Goal: Transaction & Acquisition: Purchase product/service

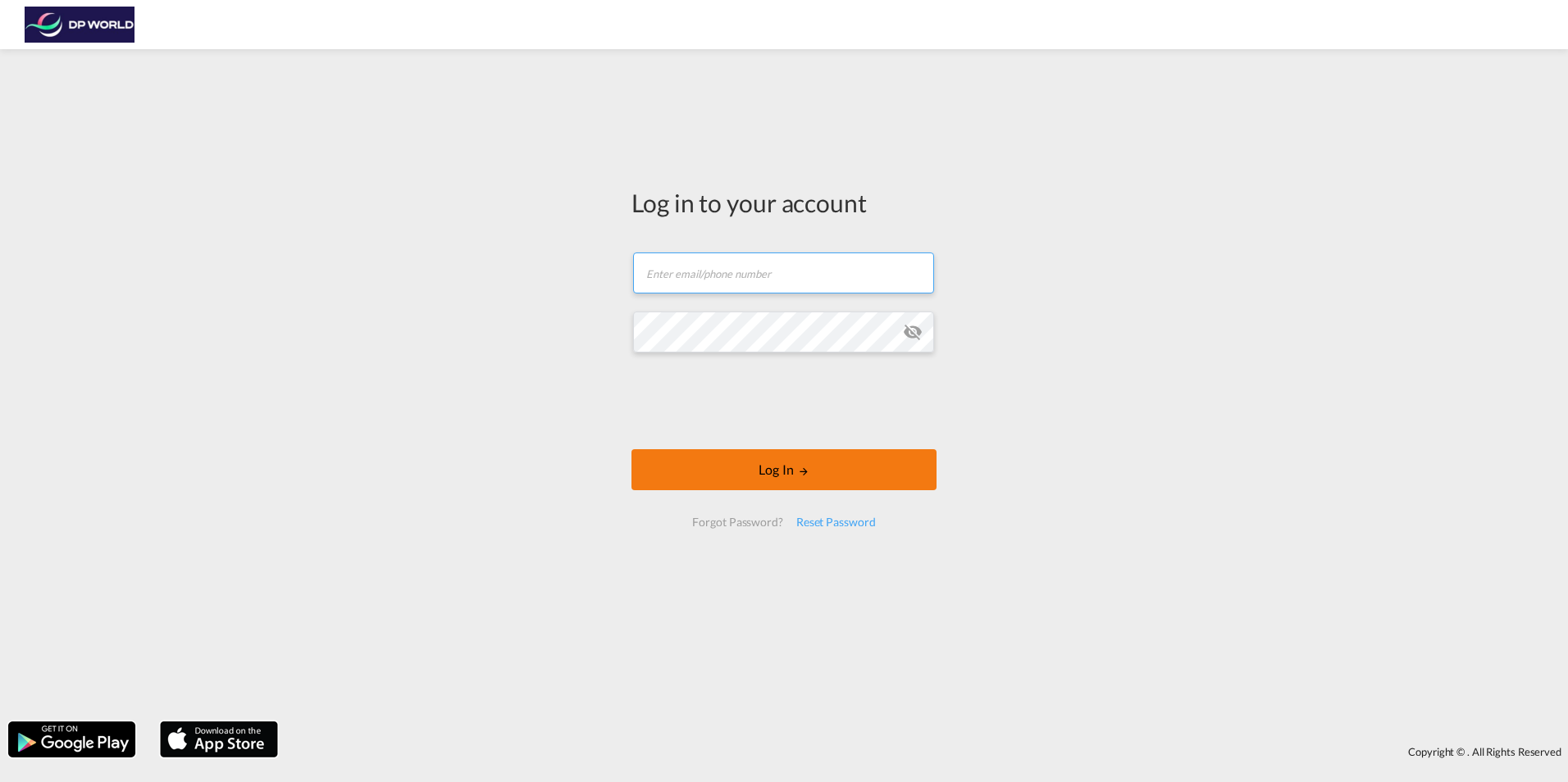
type input "[EMAIL_ADDRESS][DOMAIN_NAME]"
click at [744, 472] on button "Log In" at bounding box center [784, 469] width 305 height 41
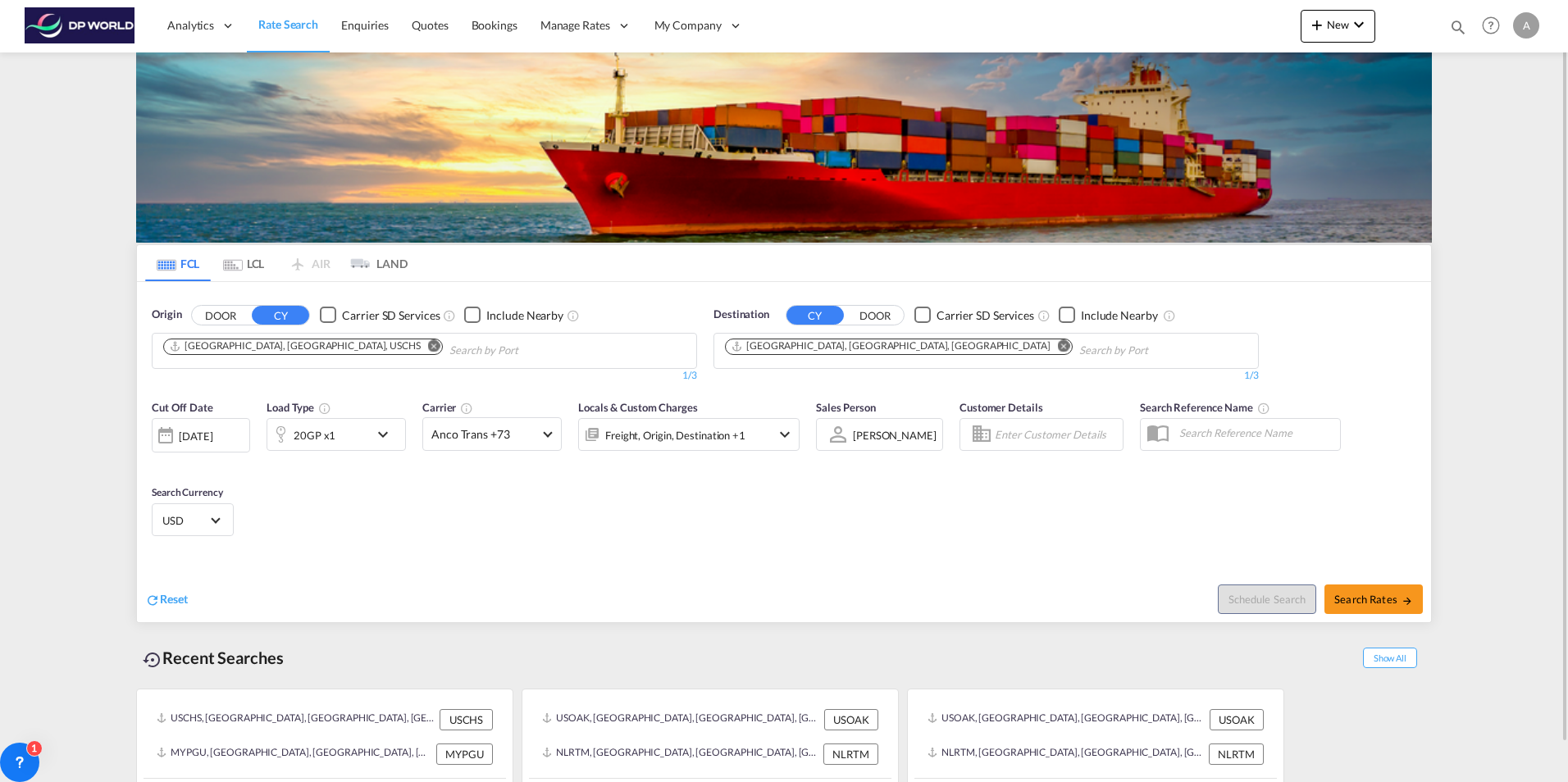
click at [428, 342] on md-icon "Remove" at bounding box center [434, 345] width 12 height 12
click at [205, 349] on body "Analytics Reports Dashboard Rate Search Enquiries Quotes Bookings" at bounding box center [784, 391] width 1568 height 782
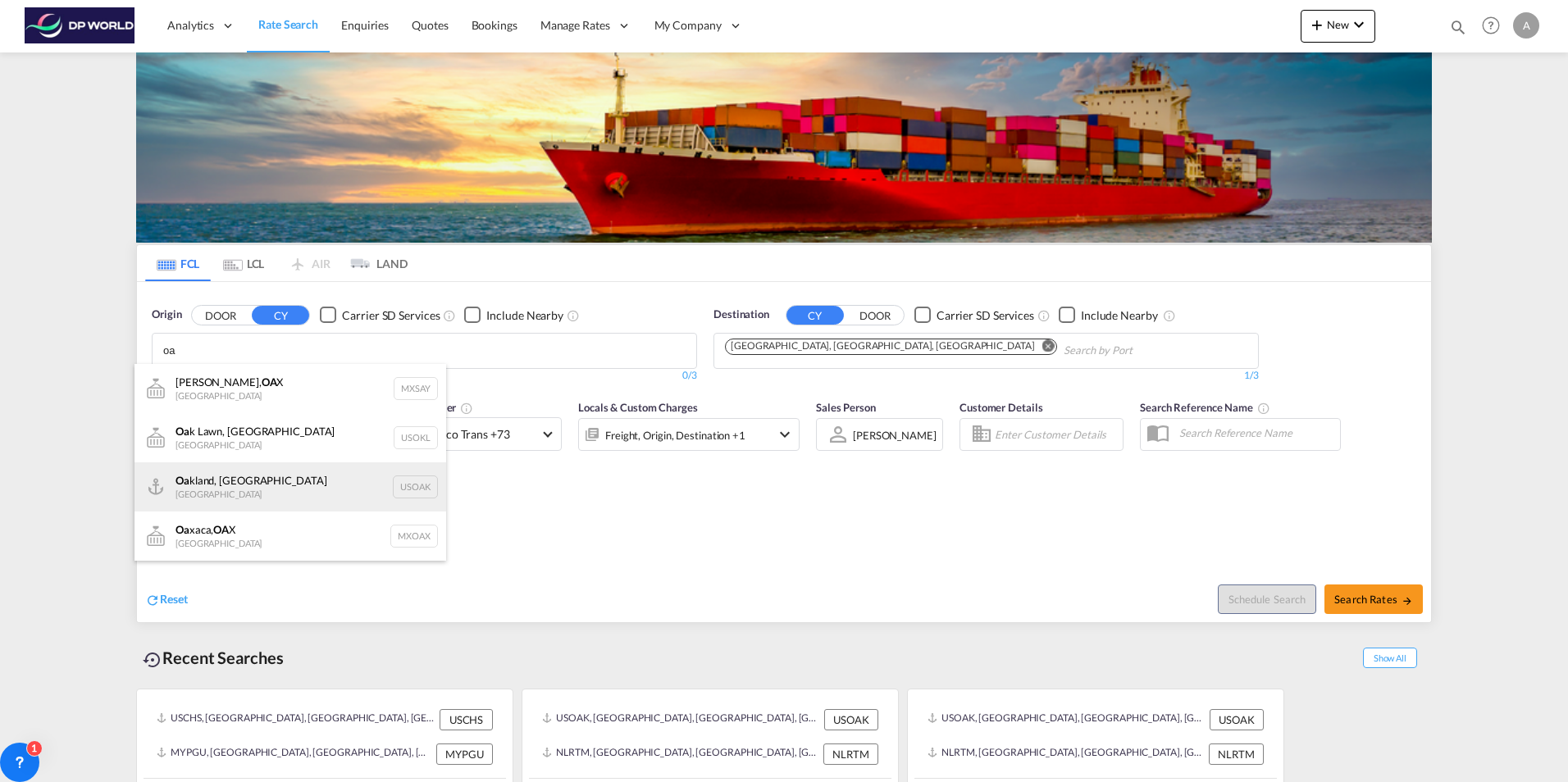
type input "oa"
click at [406, 481] on div "Oa kland, [GEOGRAPHIC_DATA] [GEOGRAPHIC_DATA] USOAK" at bounding box center [290, 486] width 311 height 49
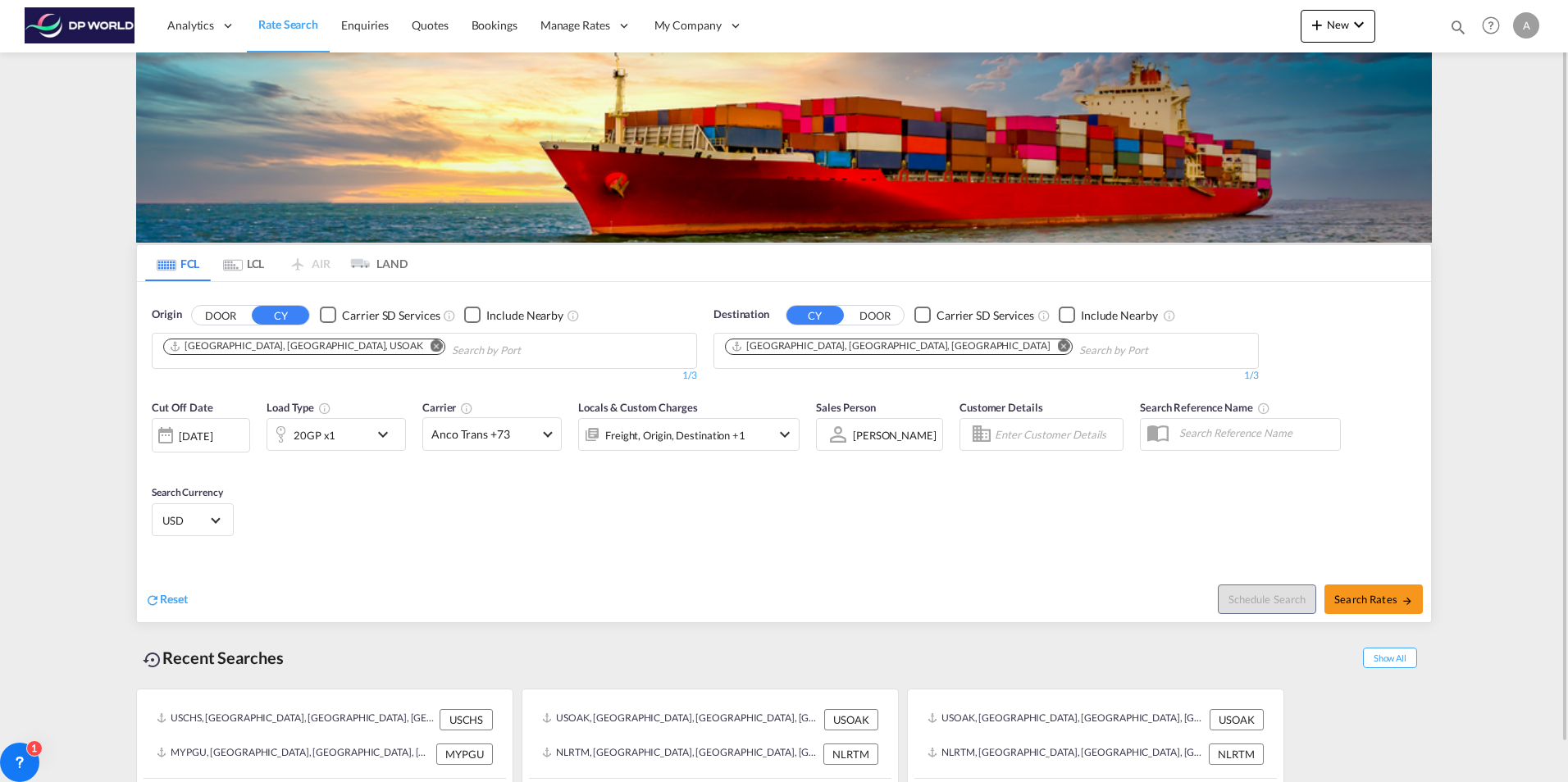
click at [1048, 354] on button "Remove" at bounding box center [1060, 348] width 25 height 17
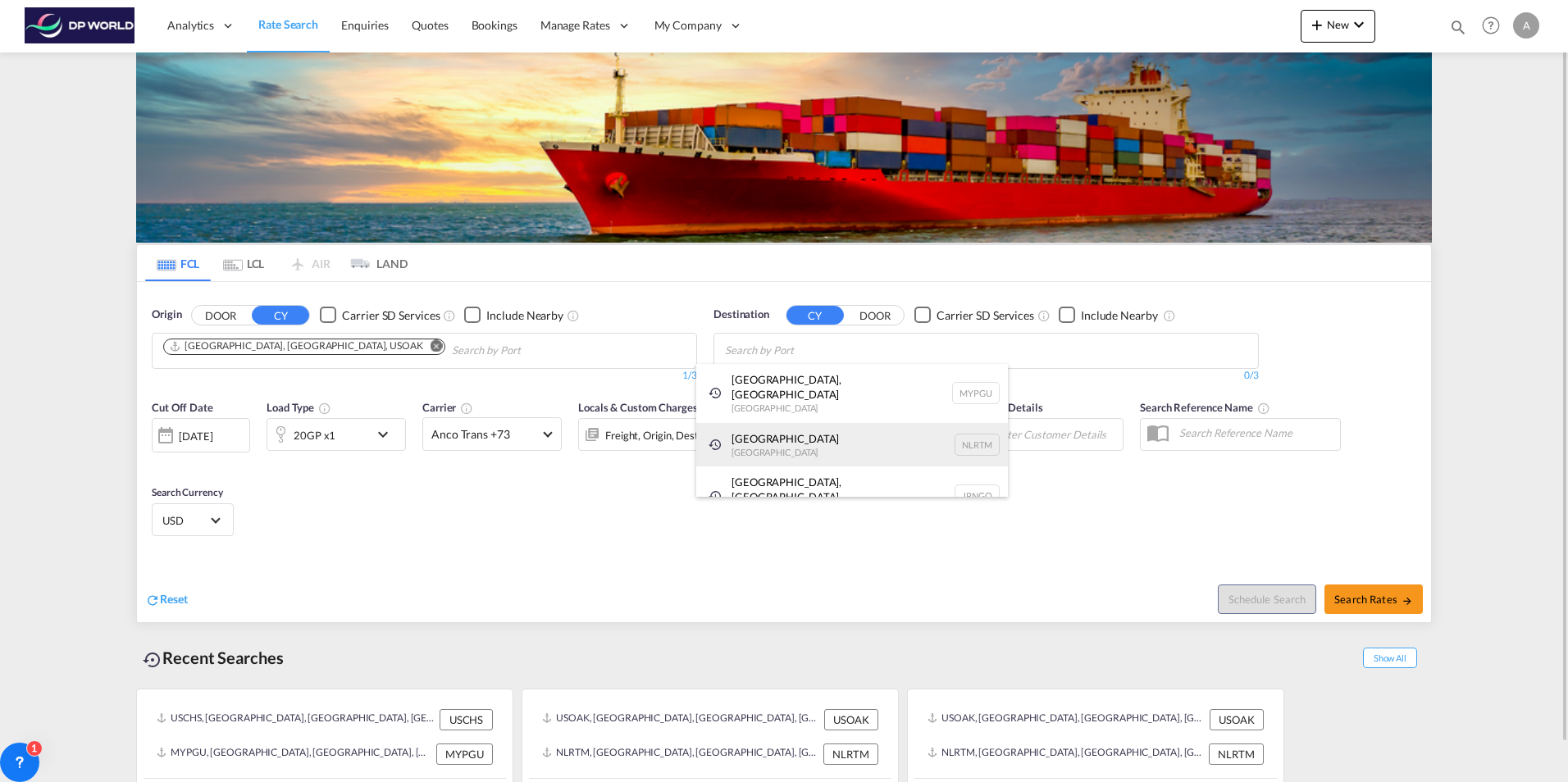
click at [813, 423] on div "[GEOGRAPHIC_DATA] [GEOGRAPHIC_DATA] NLRTM" at bounding box center [852, 445] width 311 height 44
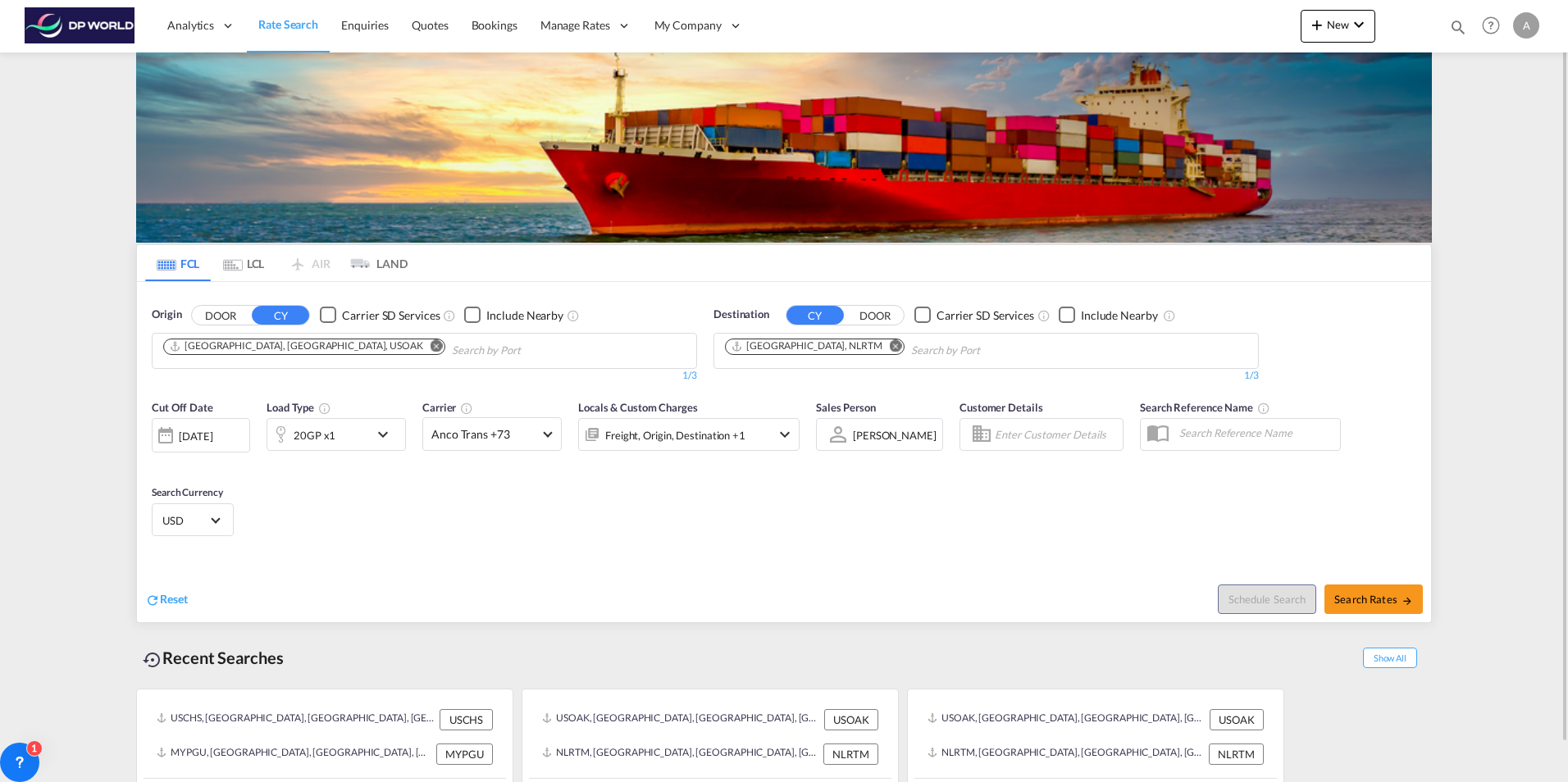
click at [212, 443] on div "[DATE]" at bounding box center [195, 437] width 34 height 15
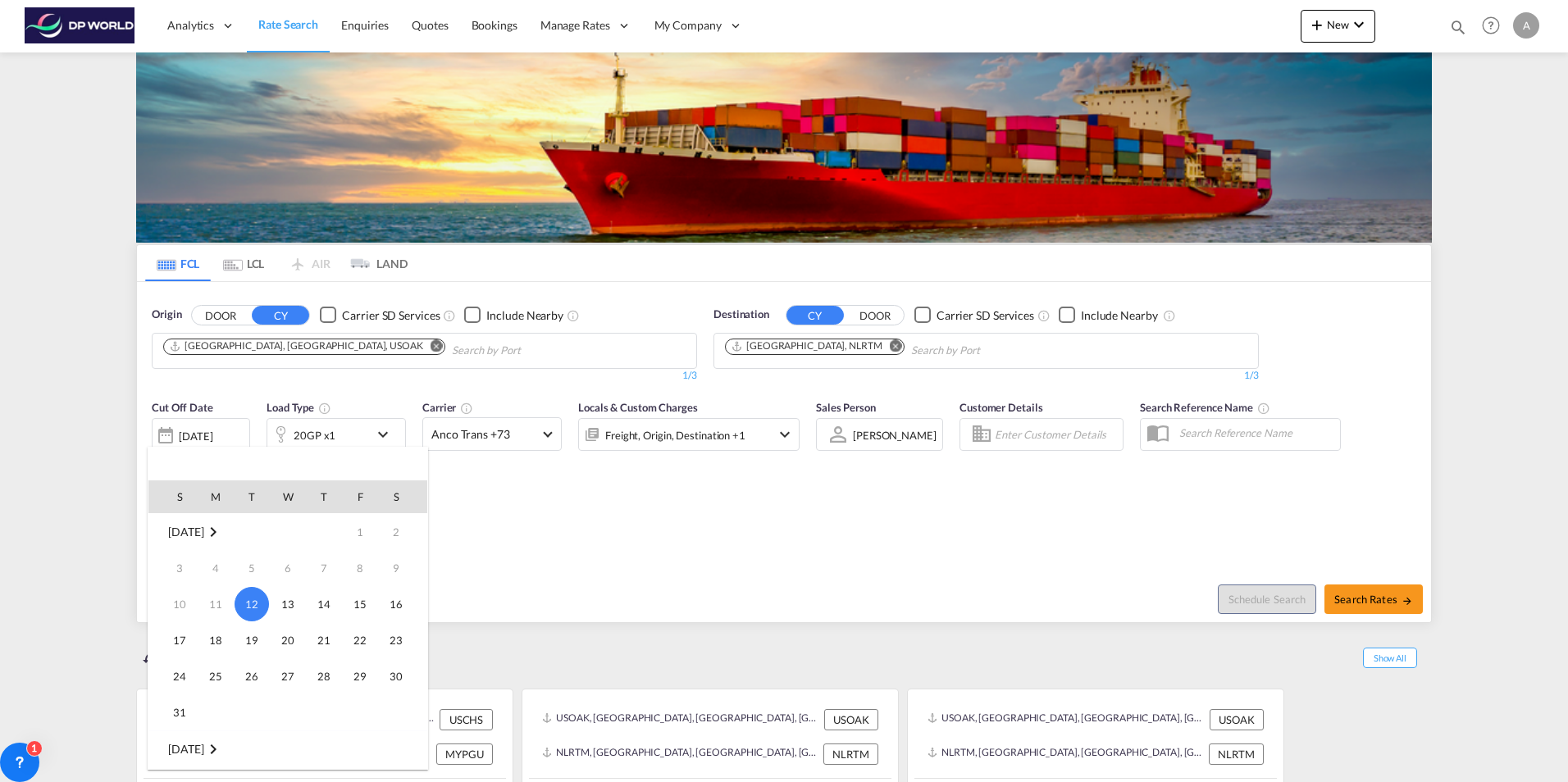
click at [203, 530] on span "[DATE]" at bounding box center [186, 531] width 35 height 14
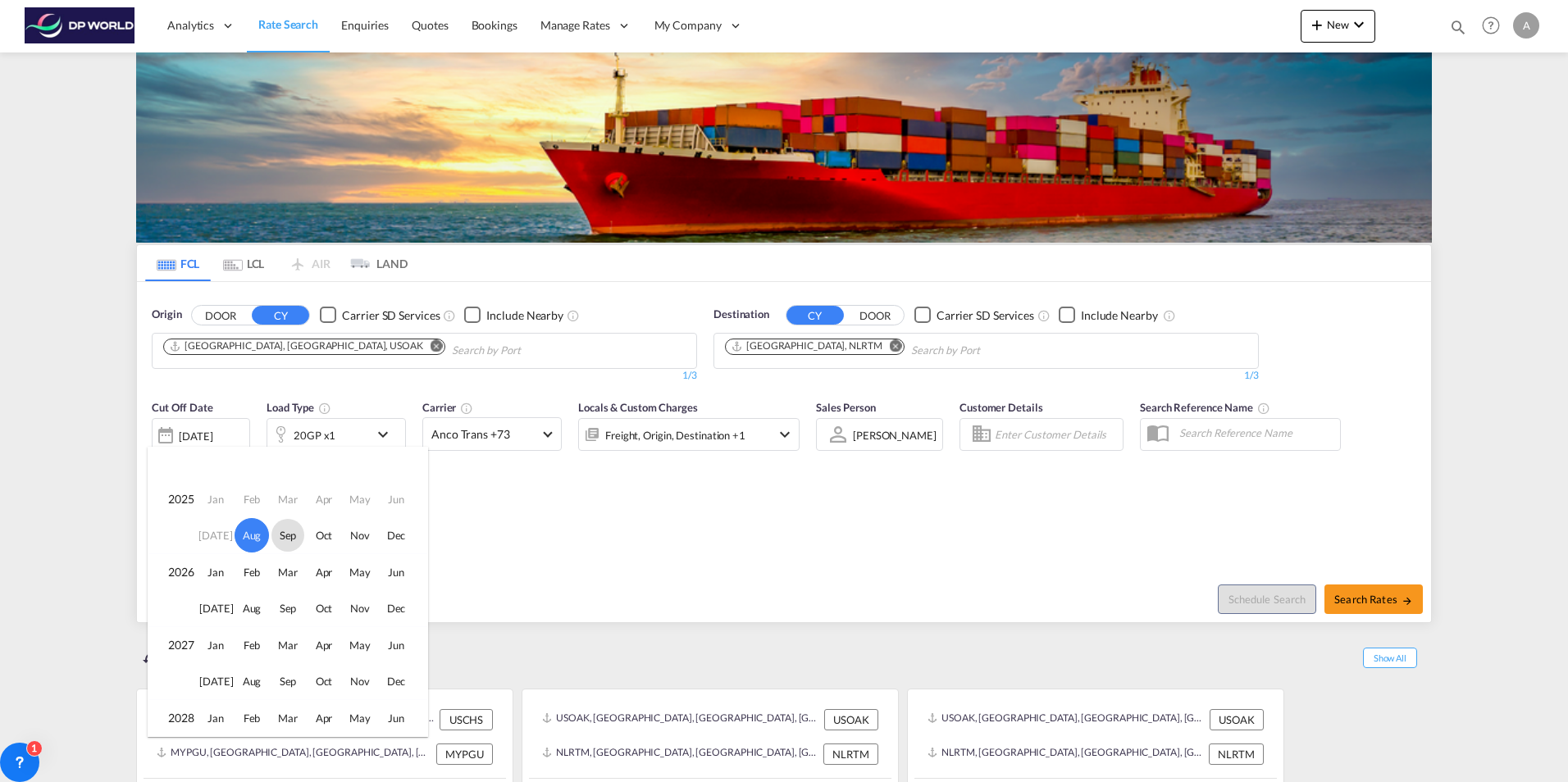
click at [293, 535] on span "Sep" at bounding box center [288, 535] width 33 height 33
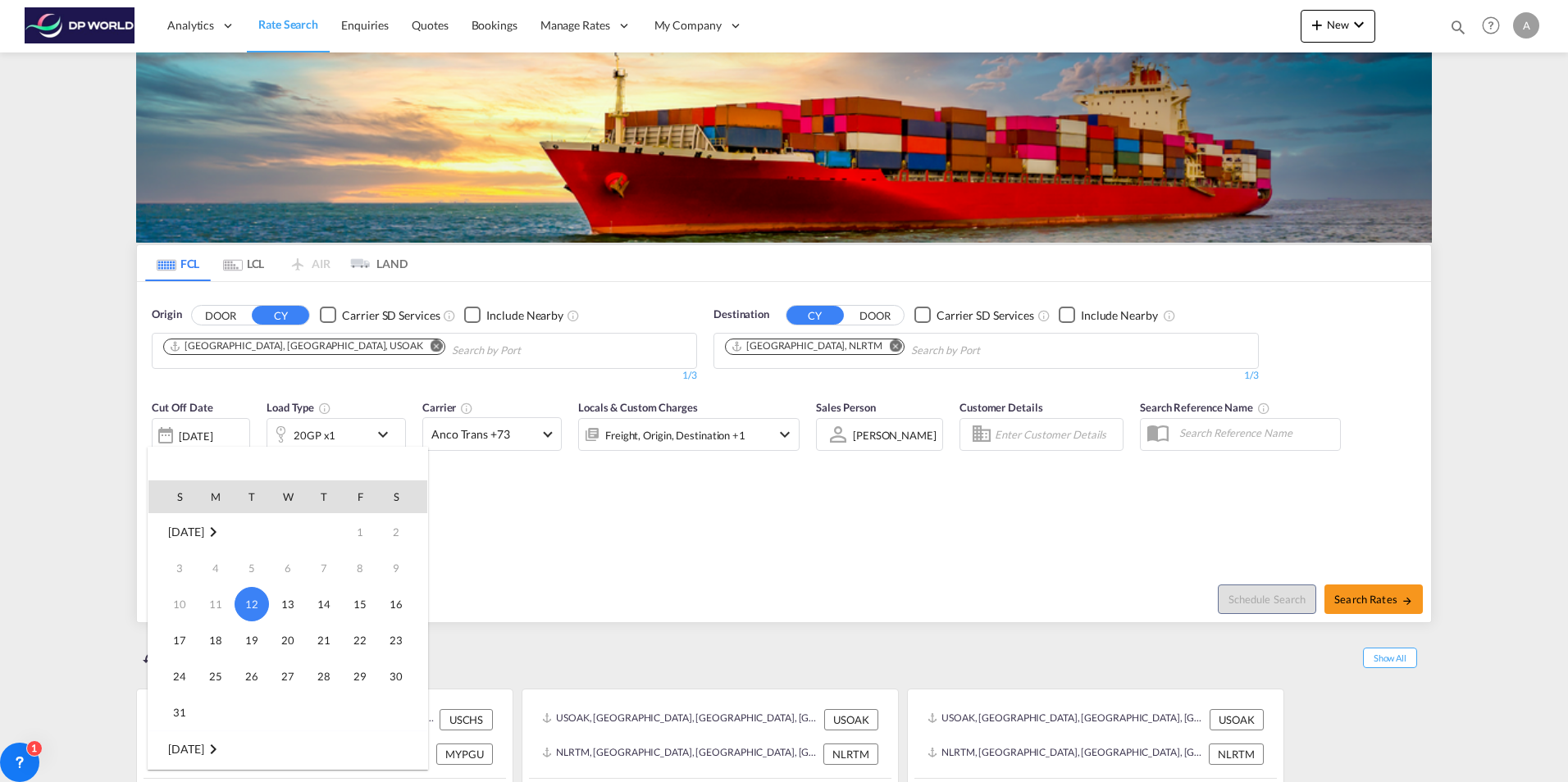
scroll to position [217, 0]
click at [212, 575] on span "1" at bounding box center [216, 569] width 33 height 33
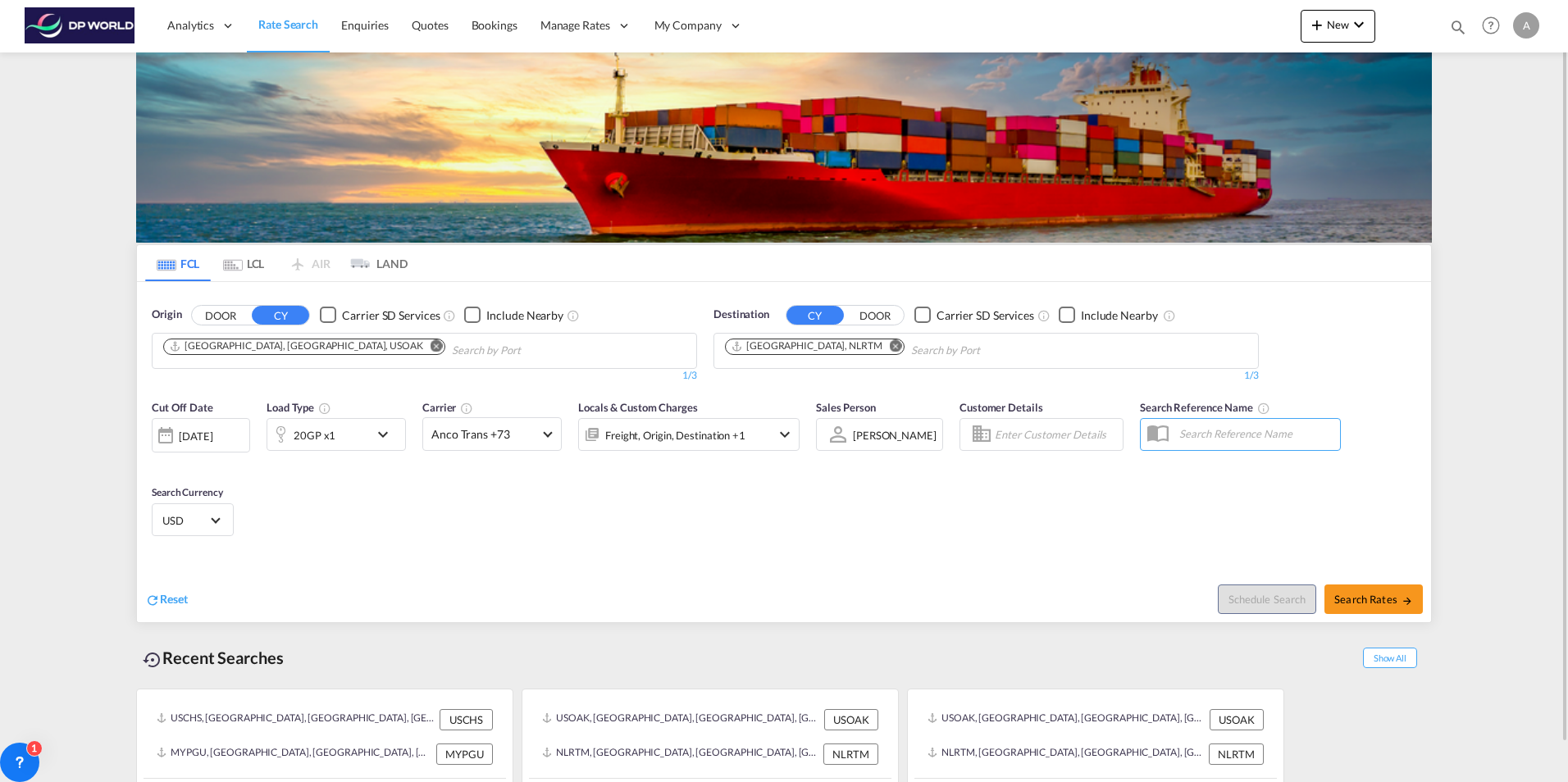
click at [212, 436] on div "[DATE]" at bounding box center [195, 437] width 34 height 15
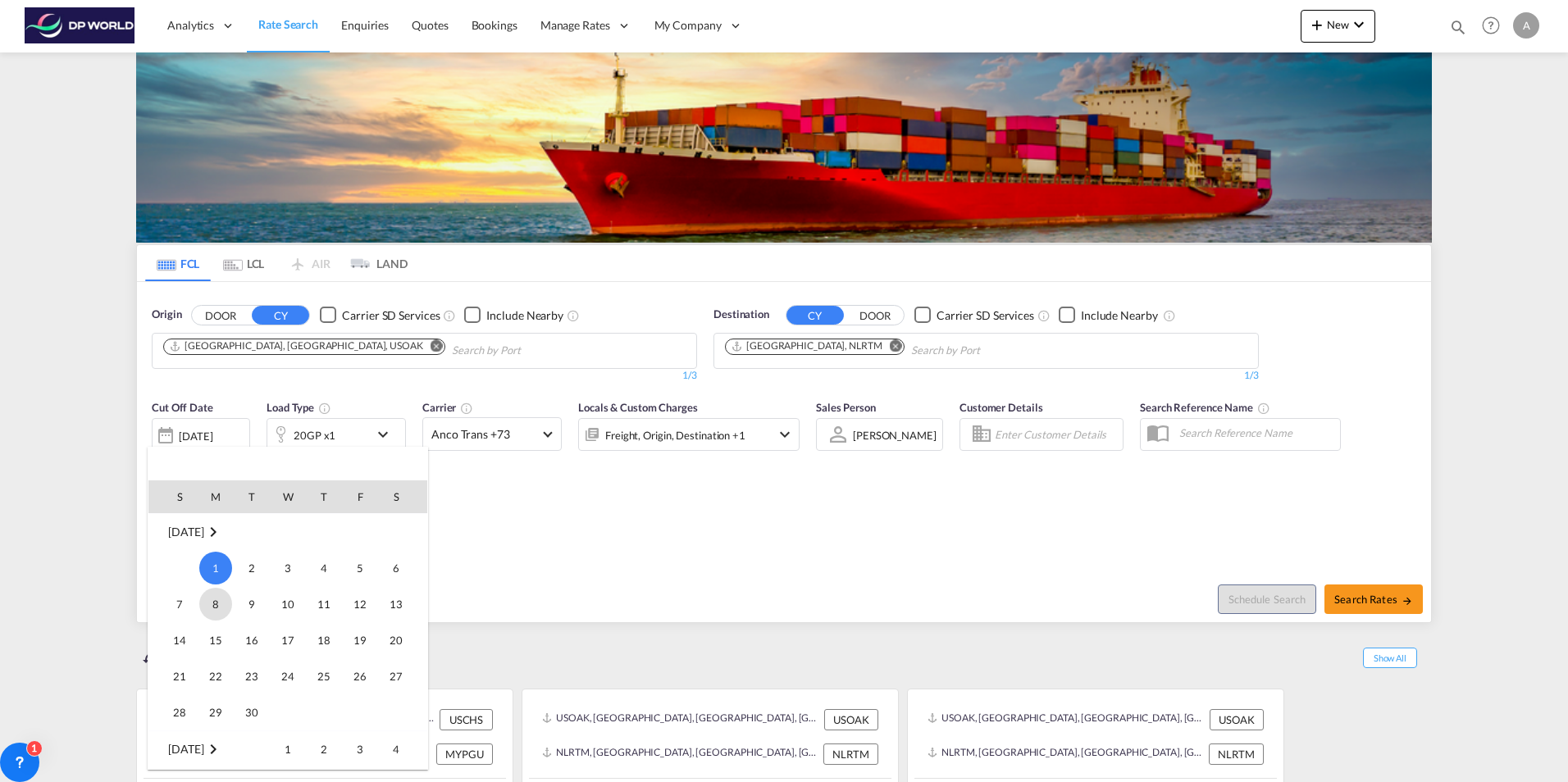
click at [211, 608] on span "8" at bounding box center [216, 604] width 33 height 33
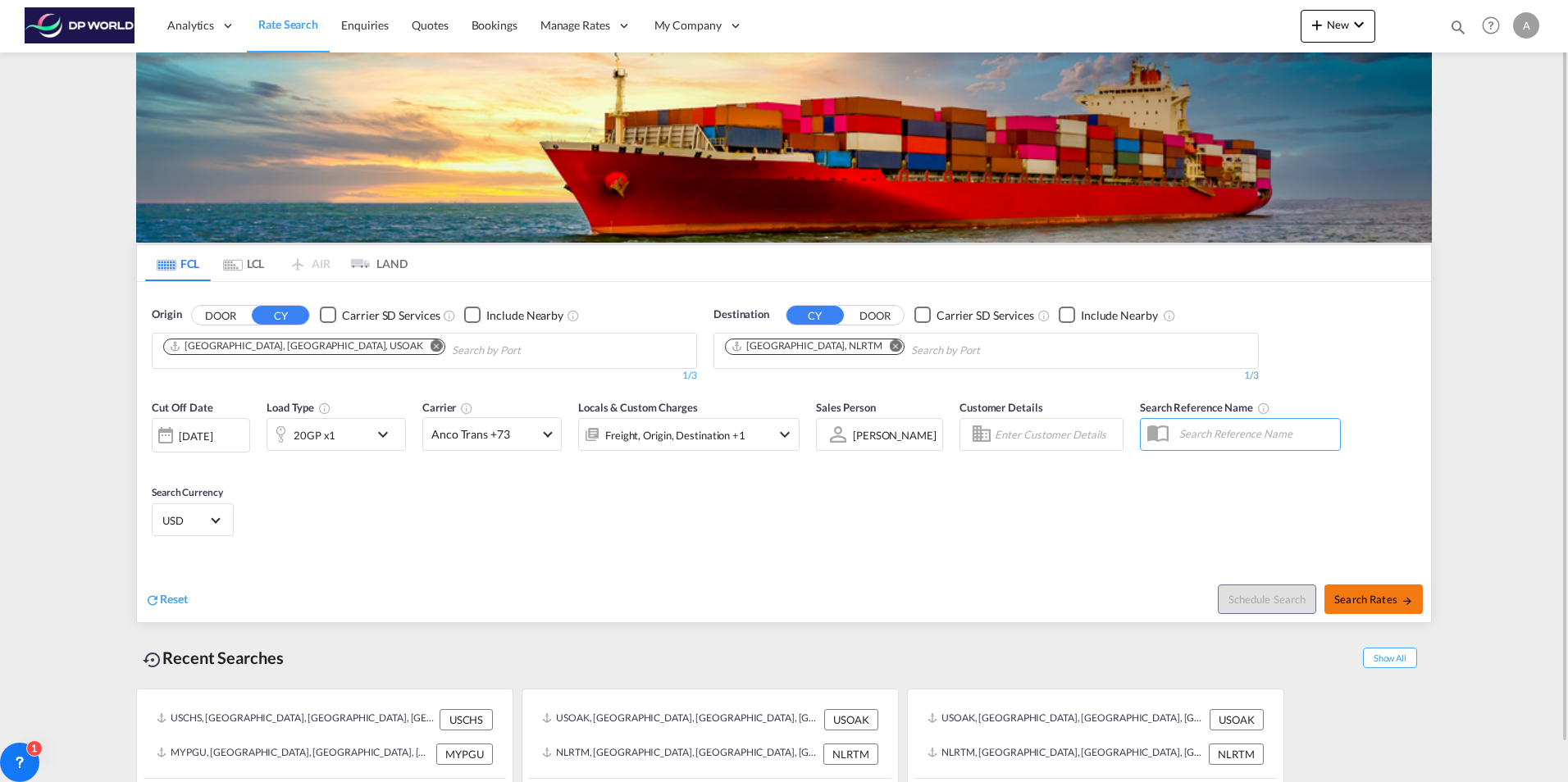
click at [1329, 604] on button "Search Rates" at bounding box center [1373, 599] width 99 height 30
type input "USOAK to NLRTM / [DATE]"
